Goal: Navigation & Orientation: Find specific page/section

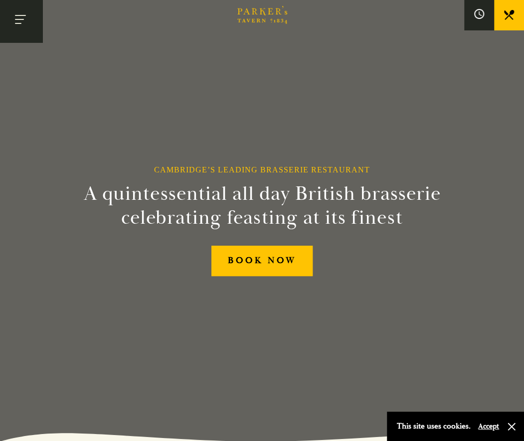
click at [22, 18] on button "Toggle navigation" at bounding box center [21, 21] width 42 height 42
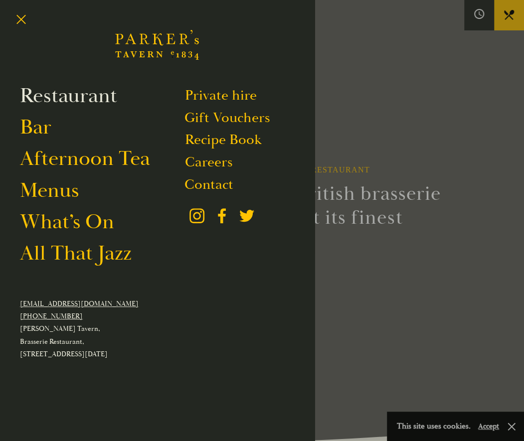
click at [85, 99] on link "Restaurant" at bounding box center [68, 96] width 97 height 26
click at [41, 185] on link "Menus" at bounding box center [49, 191] width 59 height 26
